Goal: Find specific page/section: Find specific page/section

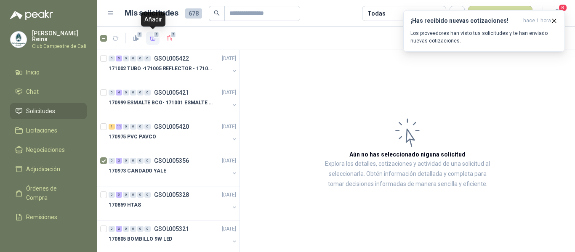
click at [153, 35] on icon "button" at bounding box center [153, 38] width 7 height 7
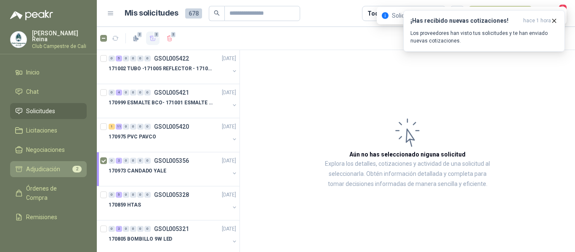
click at [56, 166] on span "Adjudicación" at bounding box center [43, 169] width 34 height 9
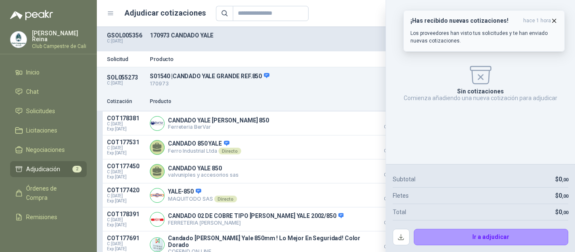
click at [556, 21] on icon "button" at bounding box center [554, 20] width 3 height 3
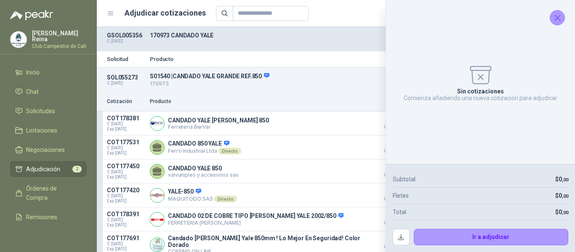
click at [557, 18] on icon "Cerrar" at bounding box center [557, 17] width 5 height 5
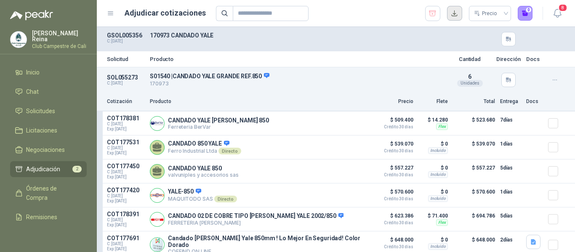
click at [459, 13] on button "button" at bounding box center [454, 13] width 15 height 15
click at [435, 12] on icon "button" at bounding box center [433, 13] width 8 height 8
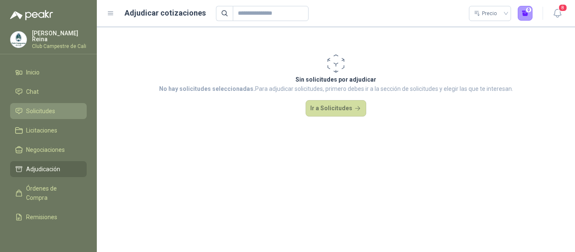
click at [42, 107] on span "Solicitudes" at bounding box center [40, 111] width 29 height 9
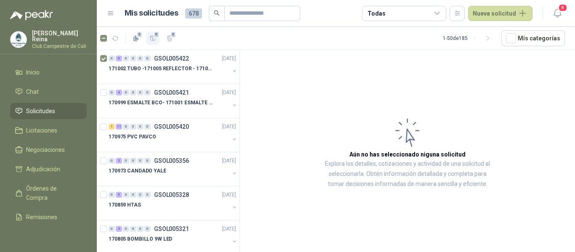
click at [154, 38] on icon "button" at bounding box center [153, 38] width 7 height 7
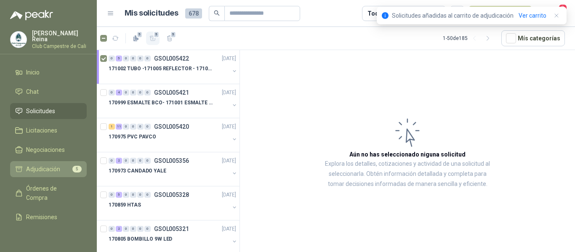
click at [57, 167] on span "Adjudicación" at bounding box center [43, 169] width 34 height 9
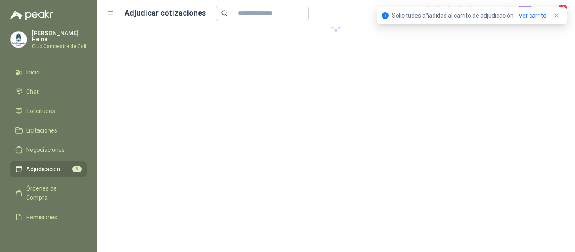
click at [57, 167] on span "Adjudicación" at bounding box center [43, 169] width 34 height 9
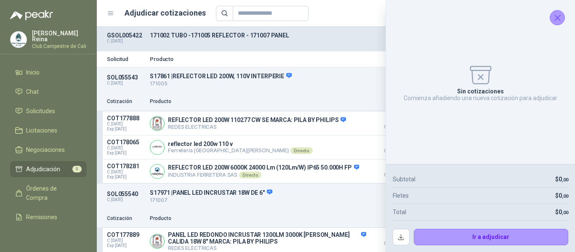
click at [559, 15] on icon "Cerrar" at bounding box center [558, 18] width 11 height 11
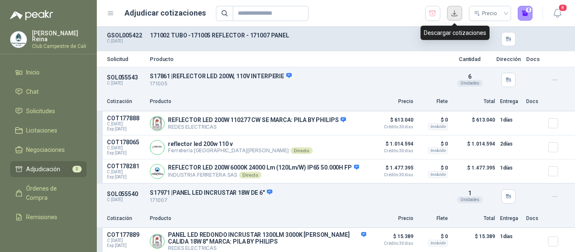
click at [456, 16] on button "button" at bounding box center [454, 13] width 15 height 15
